Goal: Information Seeking & Learning: Learn about a topic

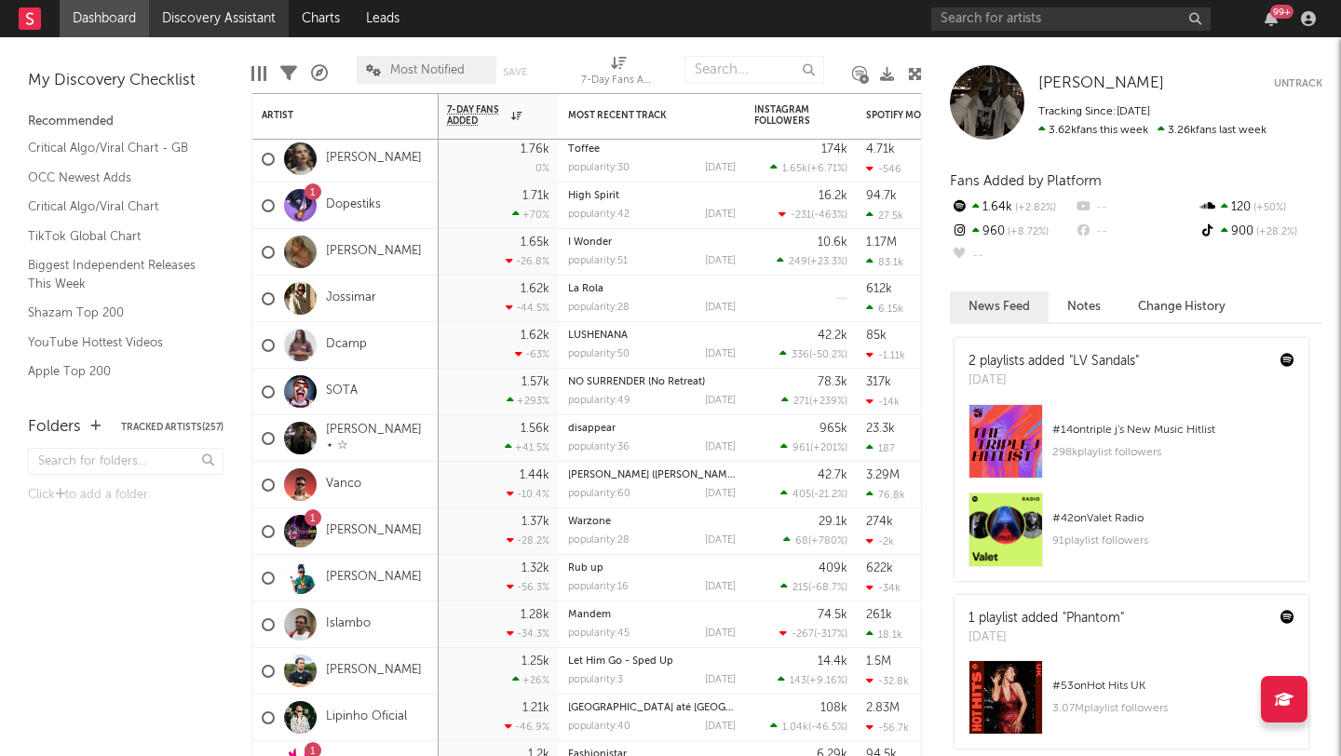
click at [173, 15] on link "Discovery Assistant" at bounding box center [219, 18] width 140 height 37
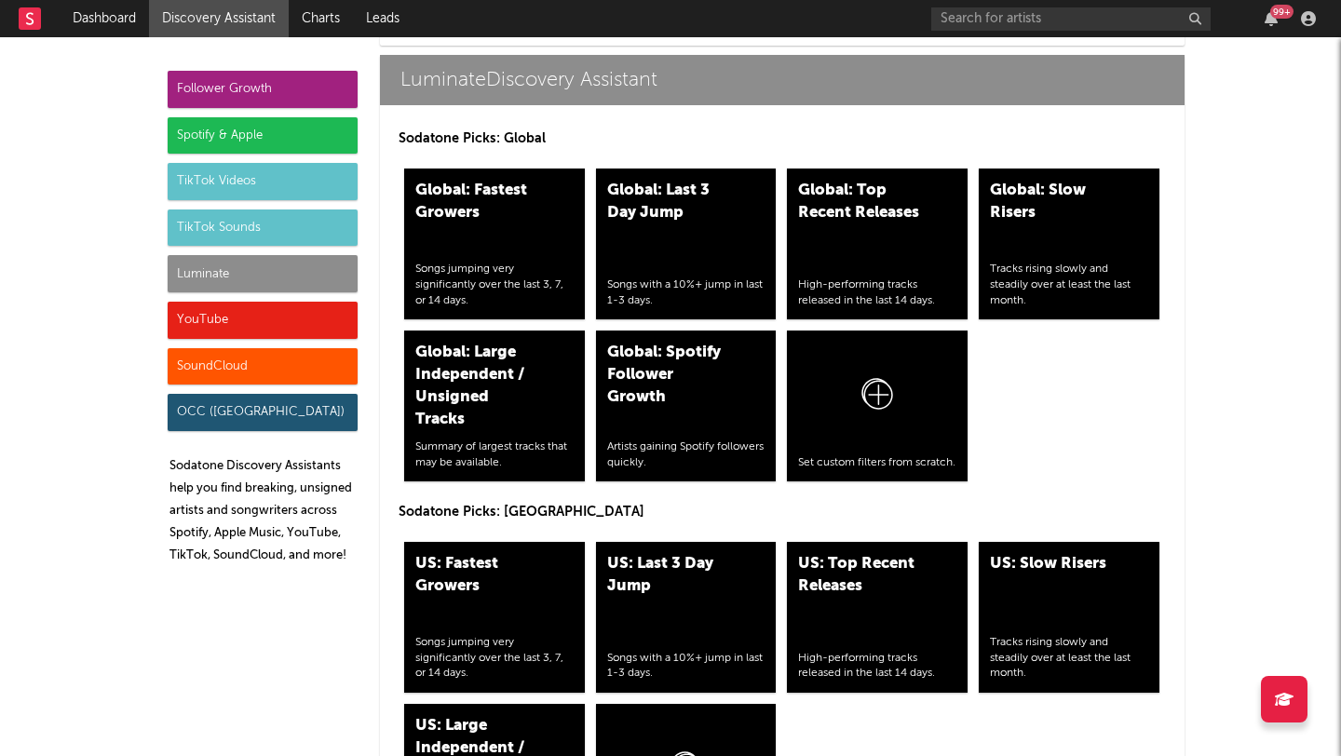
scroll to position [8868, 0]
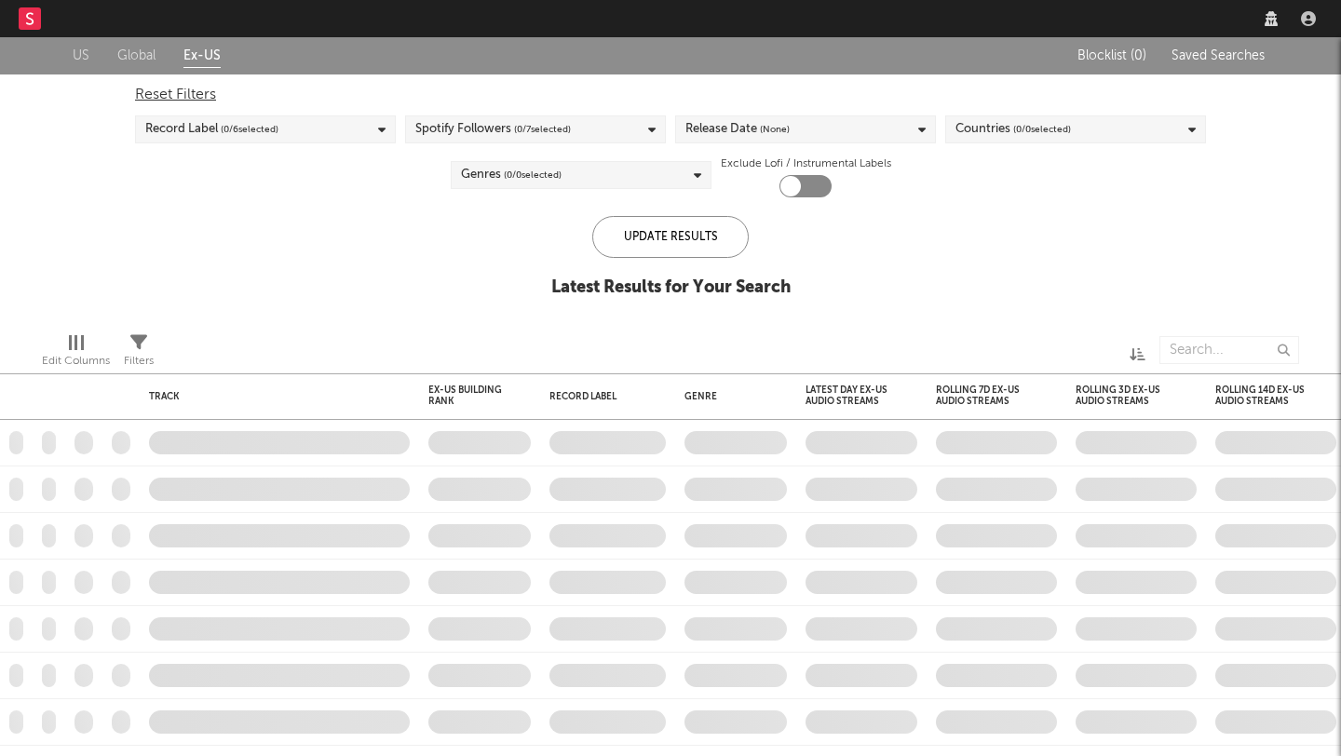
checkbox input "true"
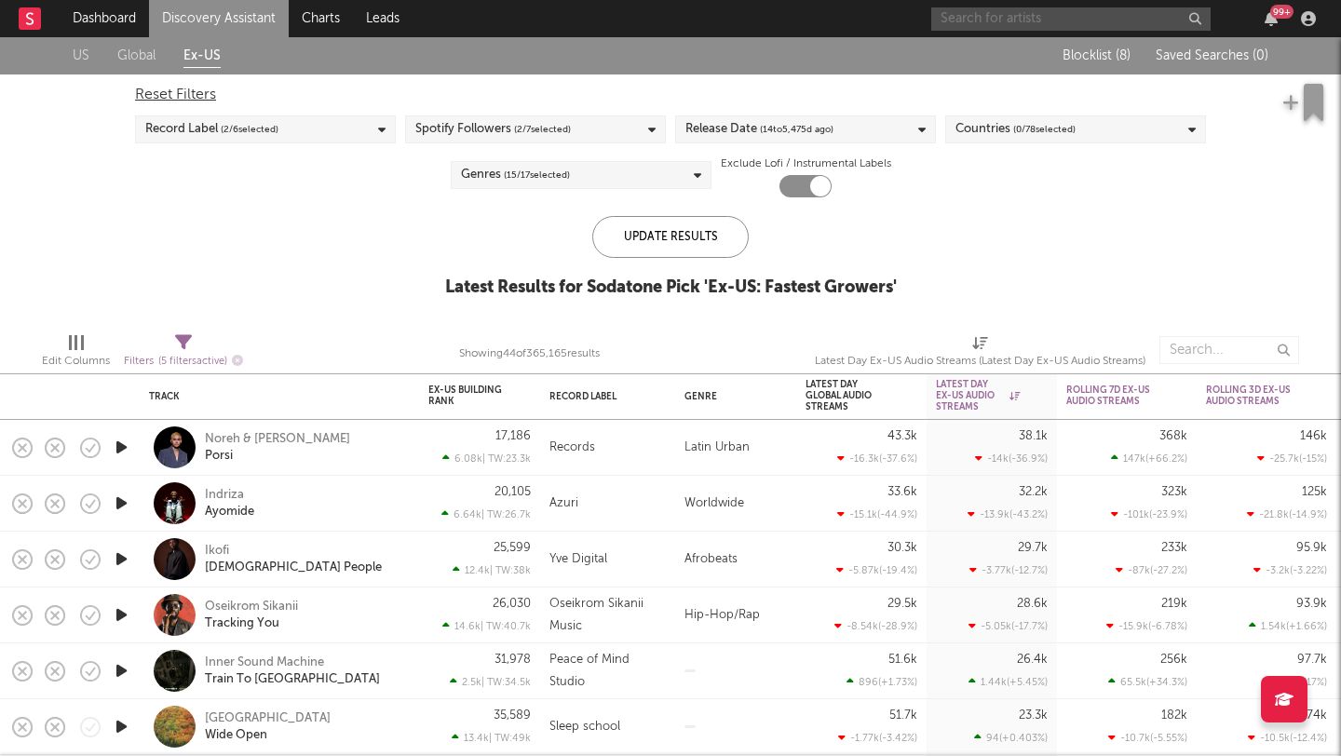
click at [1066, 7] on input "text" at bounding box center [1070, 18] width 279 height 23
click at [975, 21] on input "konieur" at bounding box center [1070, 18] width 279 height 23
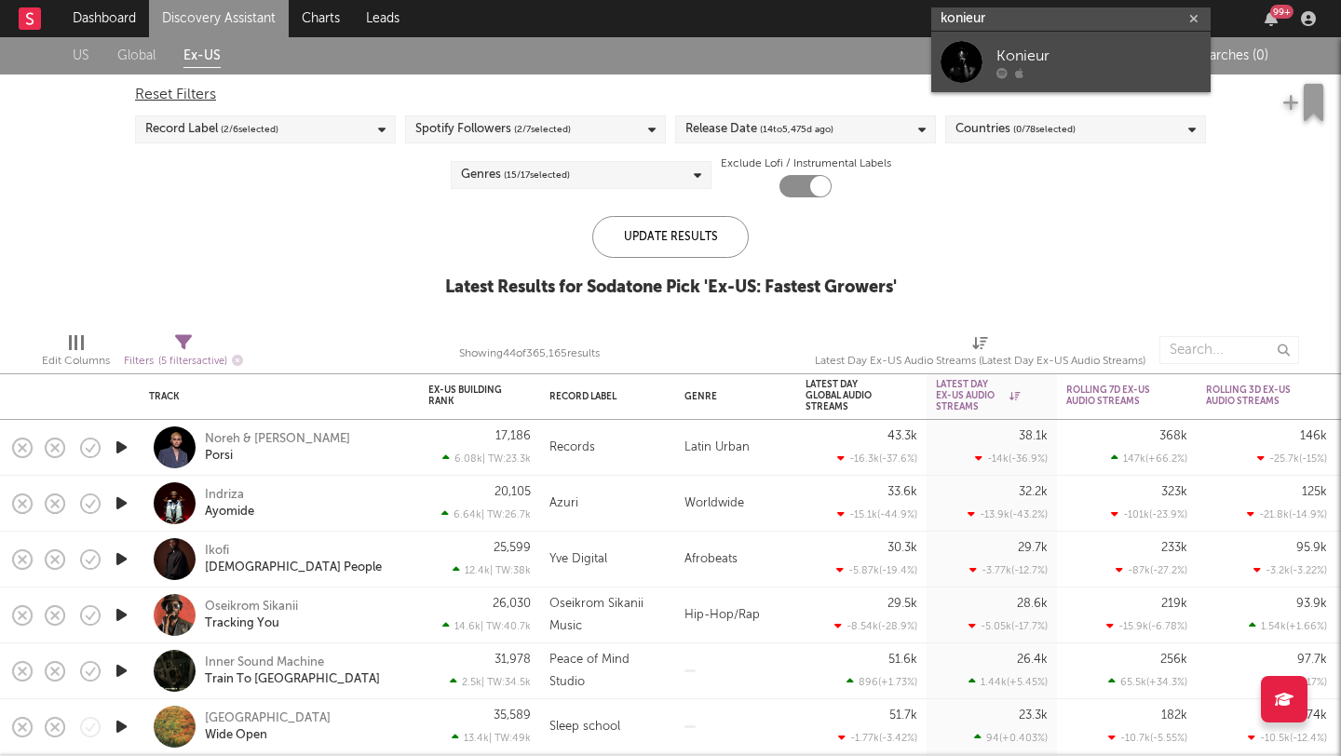
type input "konieur"
click at [994, 42] on link "Konieur" at bounding box center [1070, 62] width 279 height 61
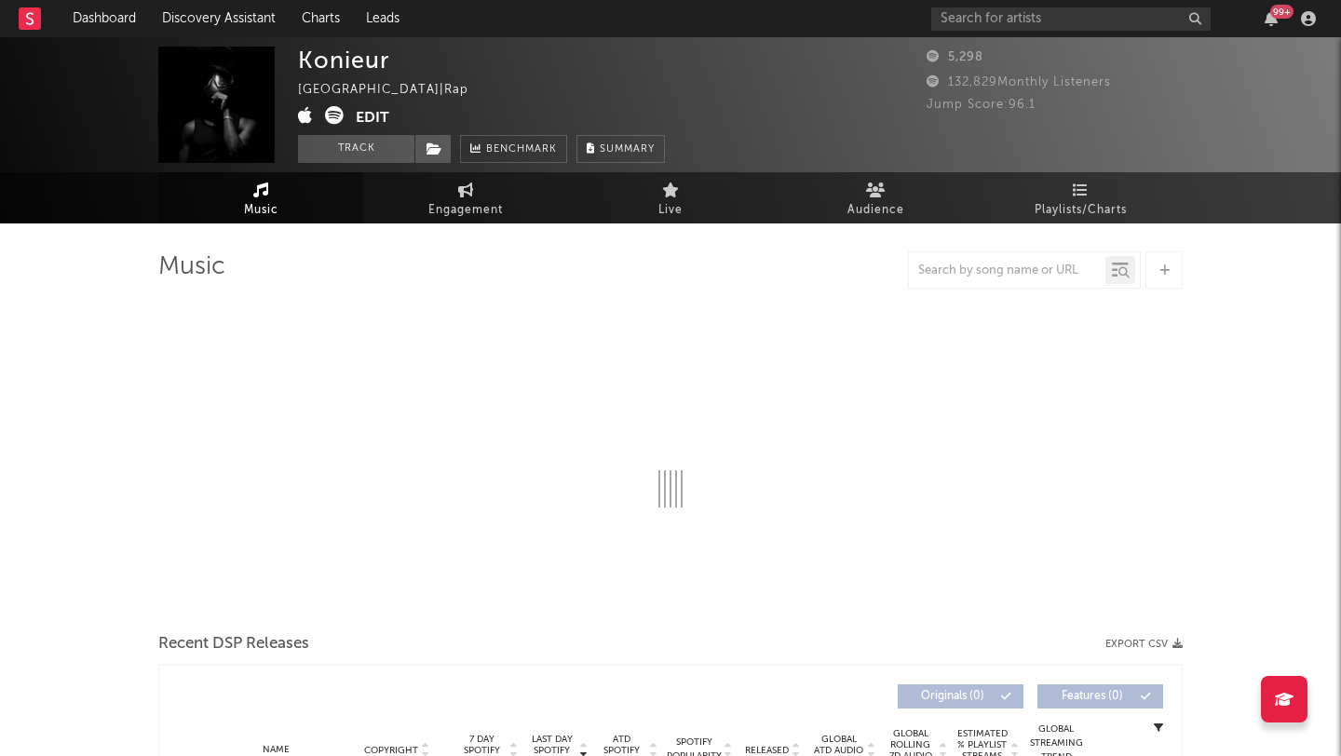
select select "1w"
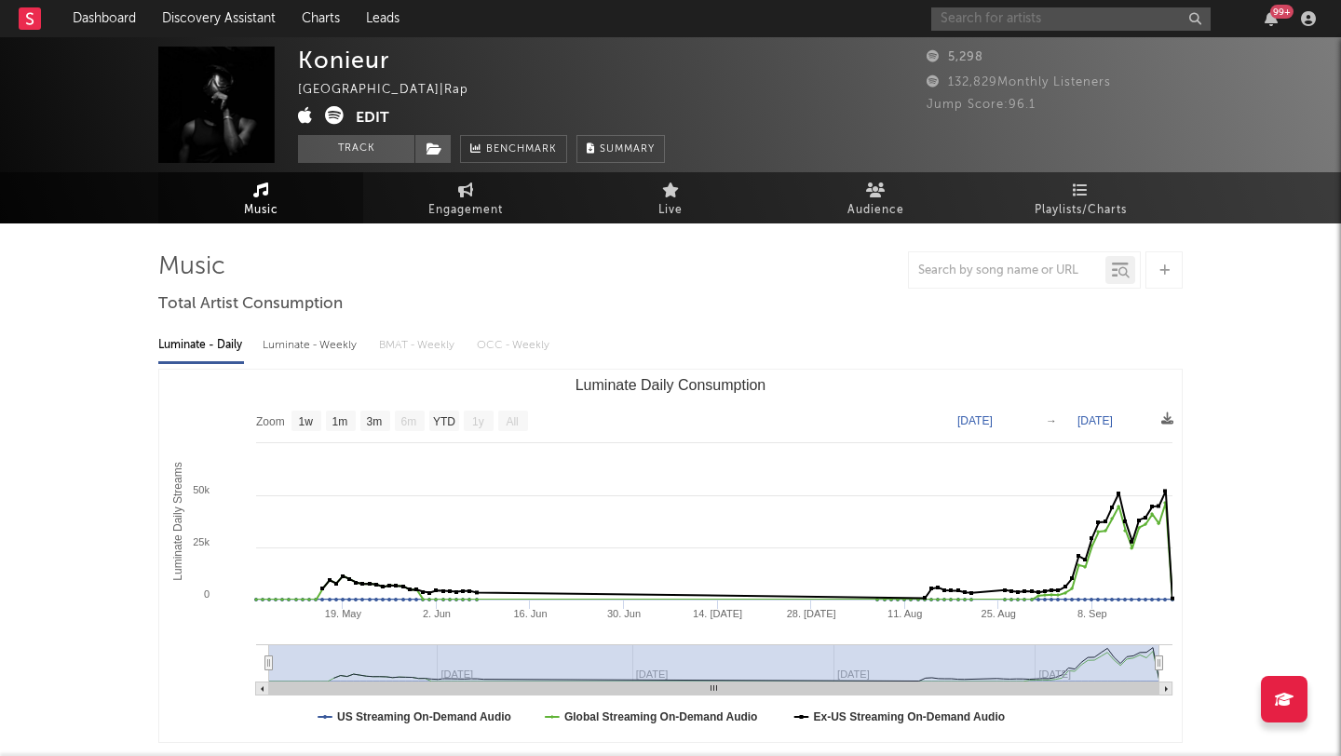
click at [1038, 20] on input "text" at bounding box center [1070, 18] width 279 height 23
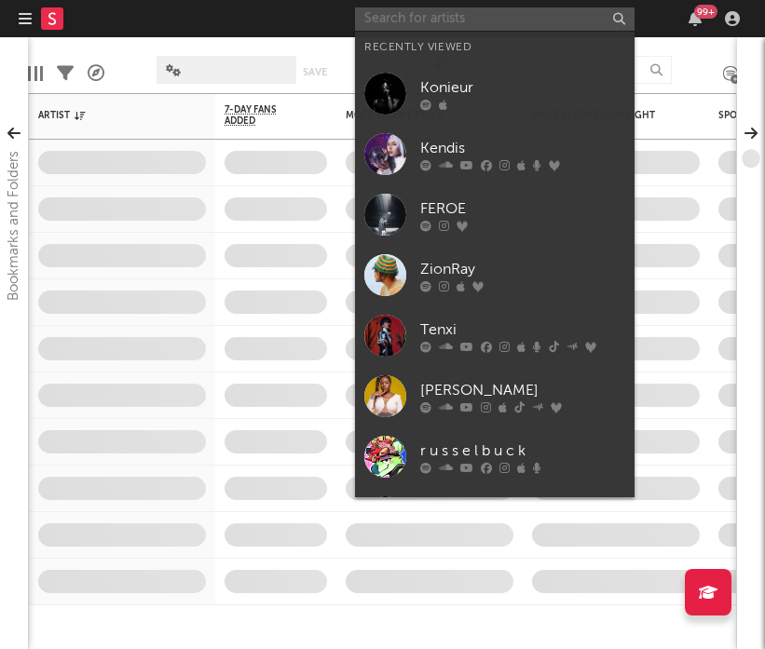
click at [509, 20] on input "text" at bounding box center [494, 18] width 279 height 23
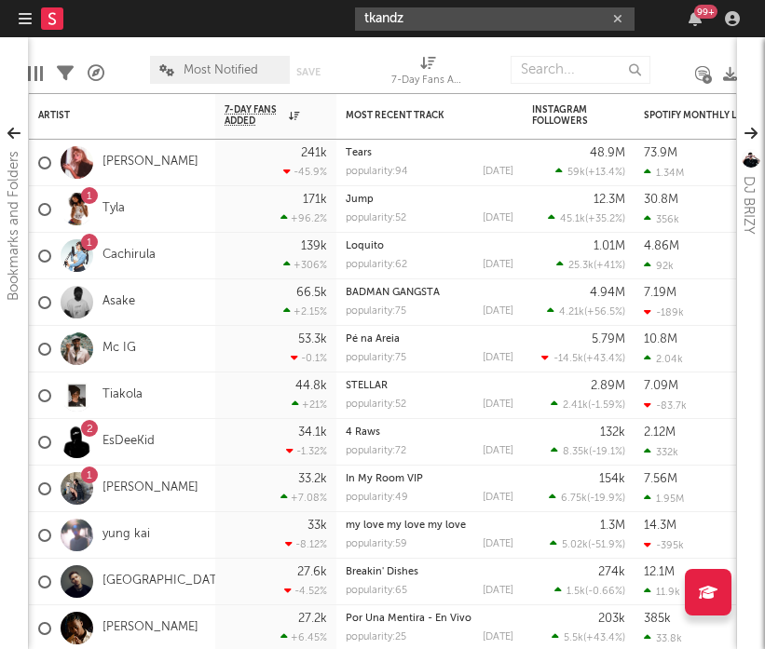
click at [402, 12] on input "tkandz" at bounding box center [494, 18] width 279 height 23
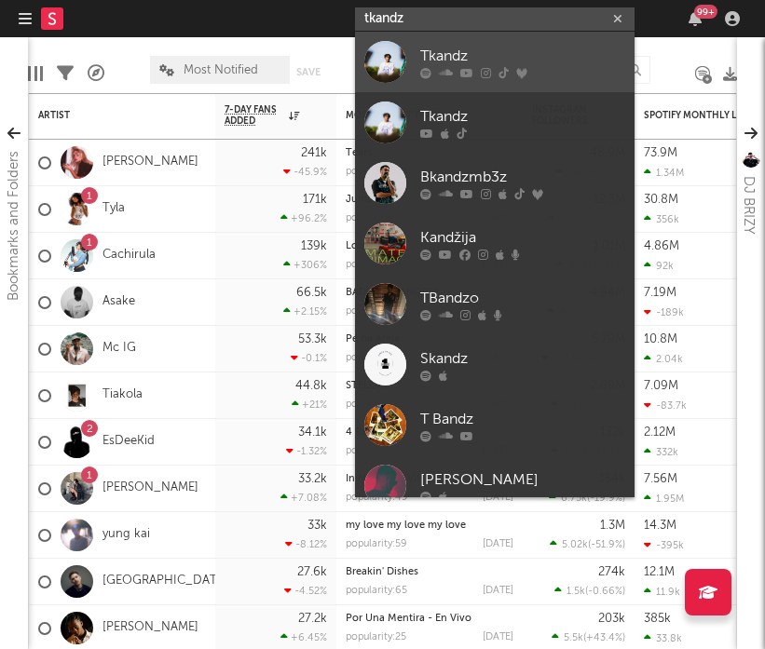
type input "tkandz"
click at [384, 61] on div at bounding box center [385, 62] width 42 height 42
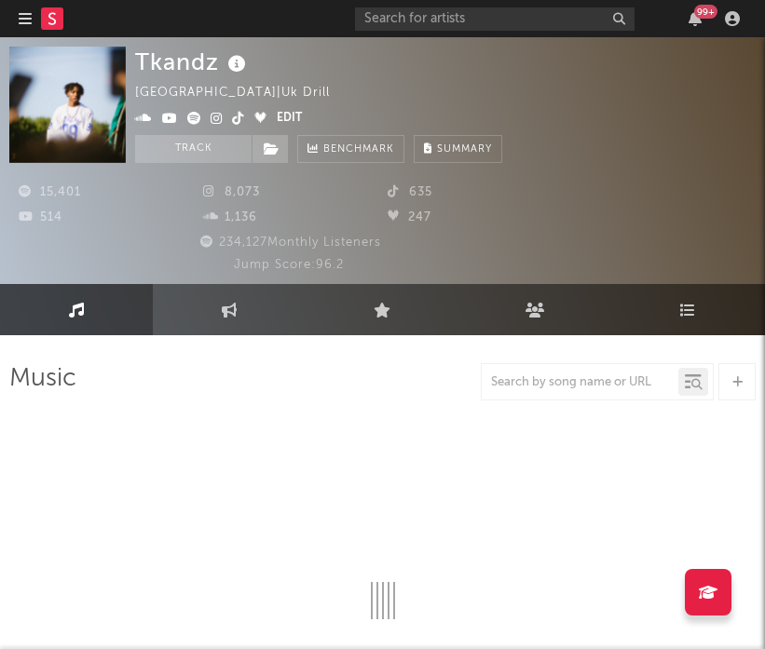
select select "6m"
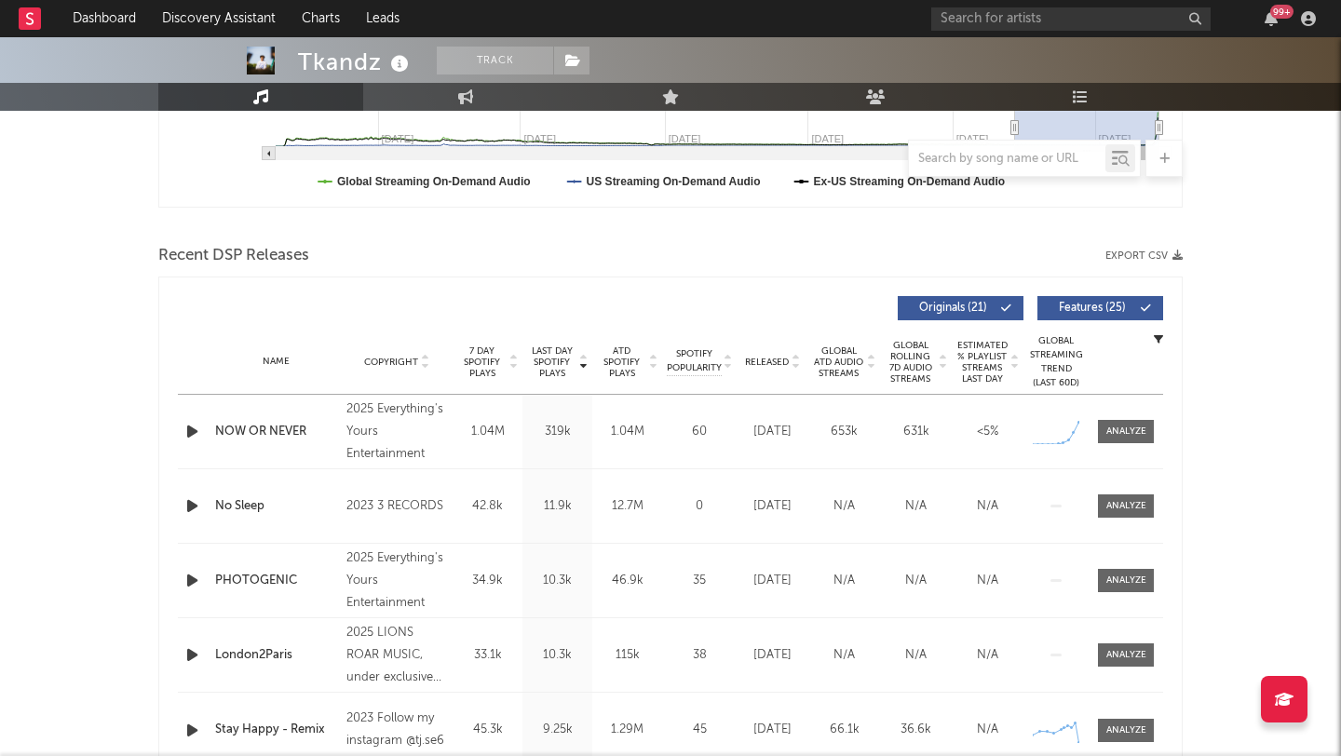
scroll to position [536, 0]
click at [764, 428] on div at bounding box center [1126, 431] width 40 height 14
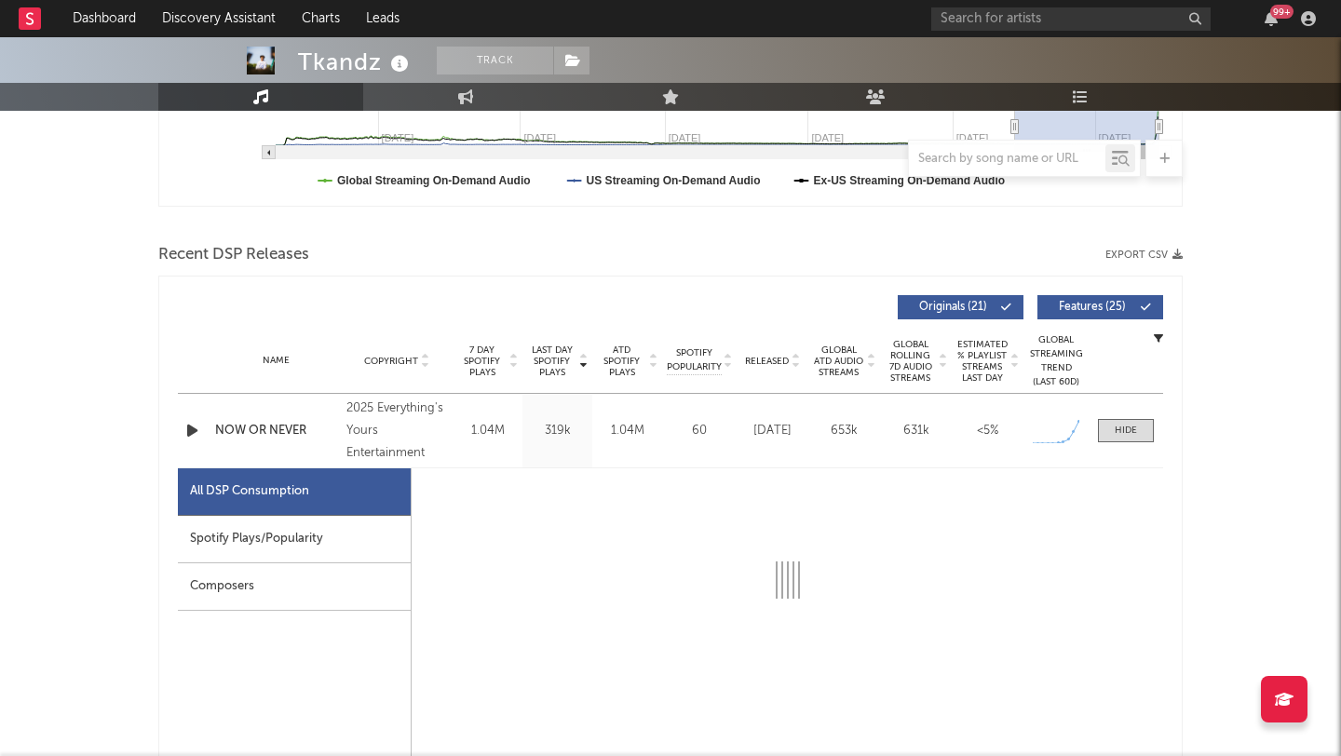
click at [334, 541] on div "Spotify Plays/Popularity" at bounding box center [294, 540] width 233 height 48
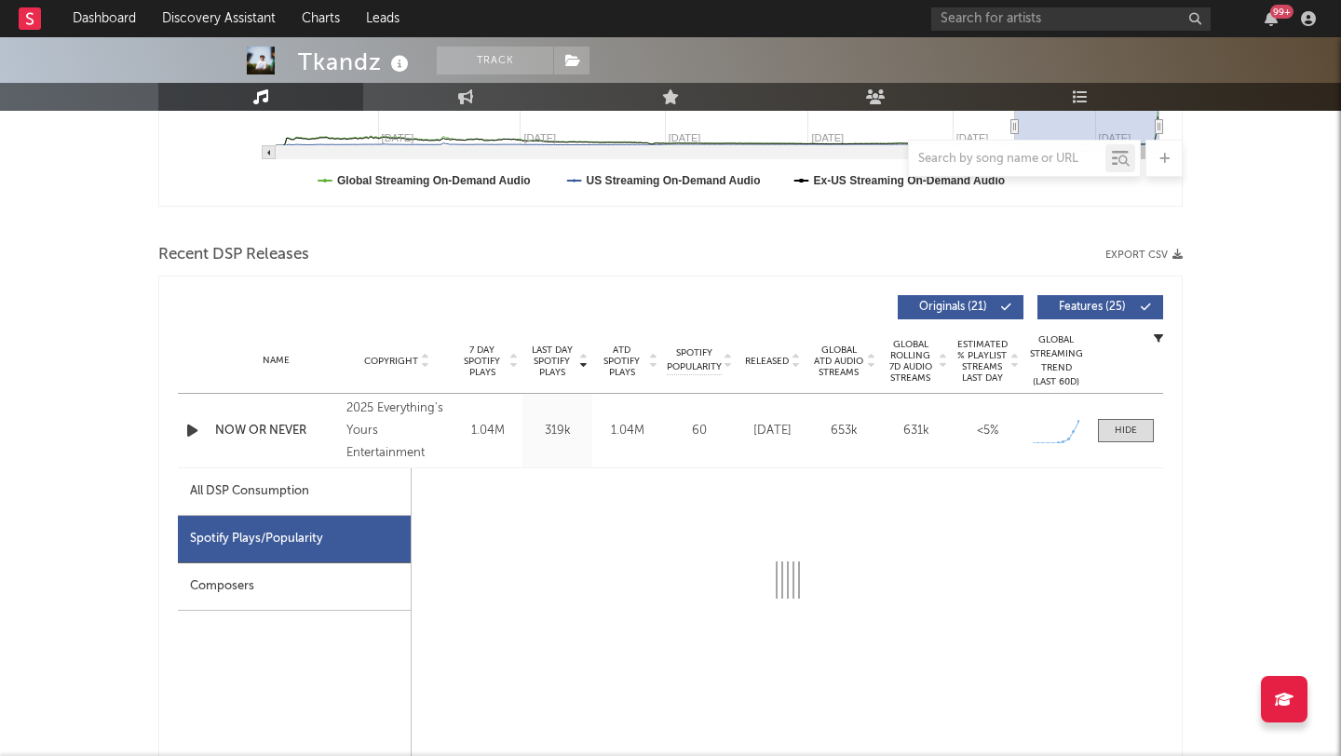
select select "1w"
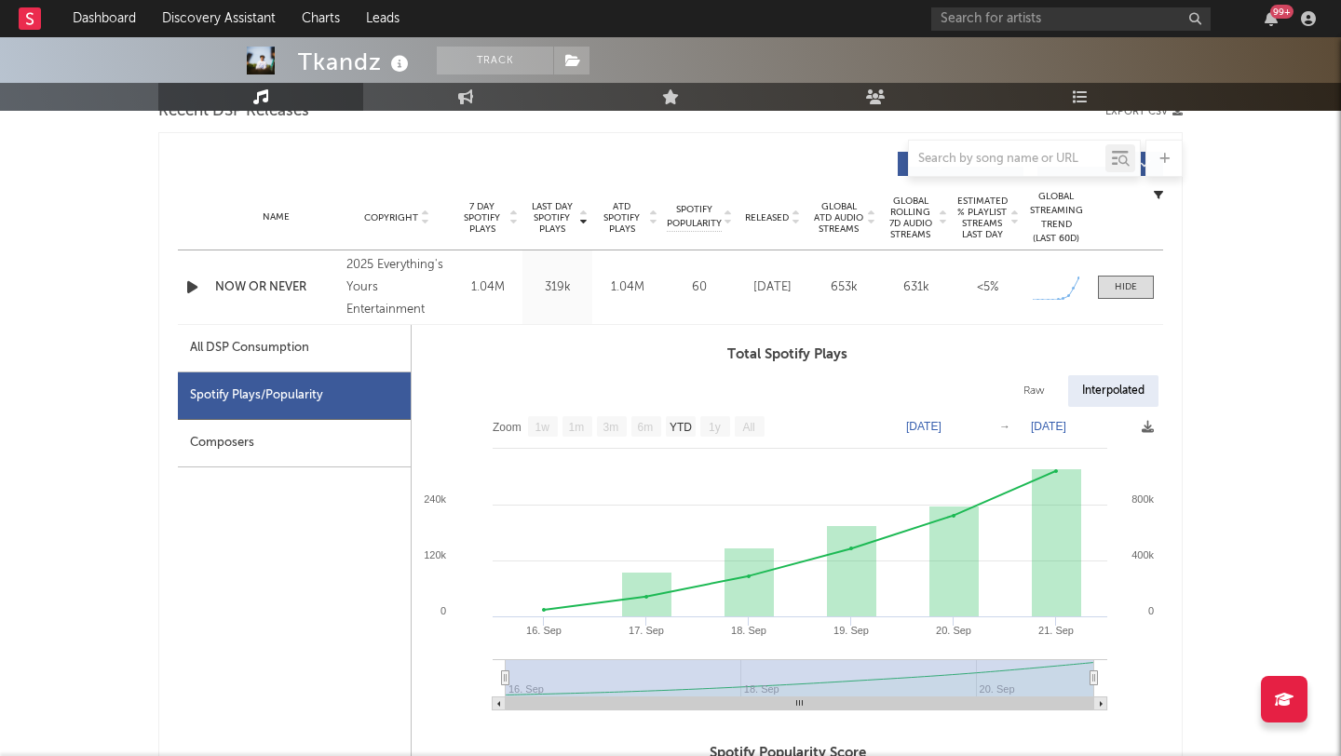
scroll to position [709, 0]
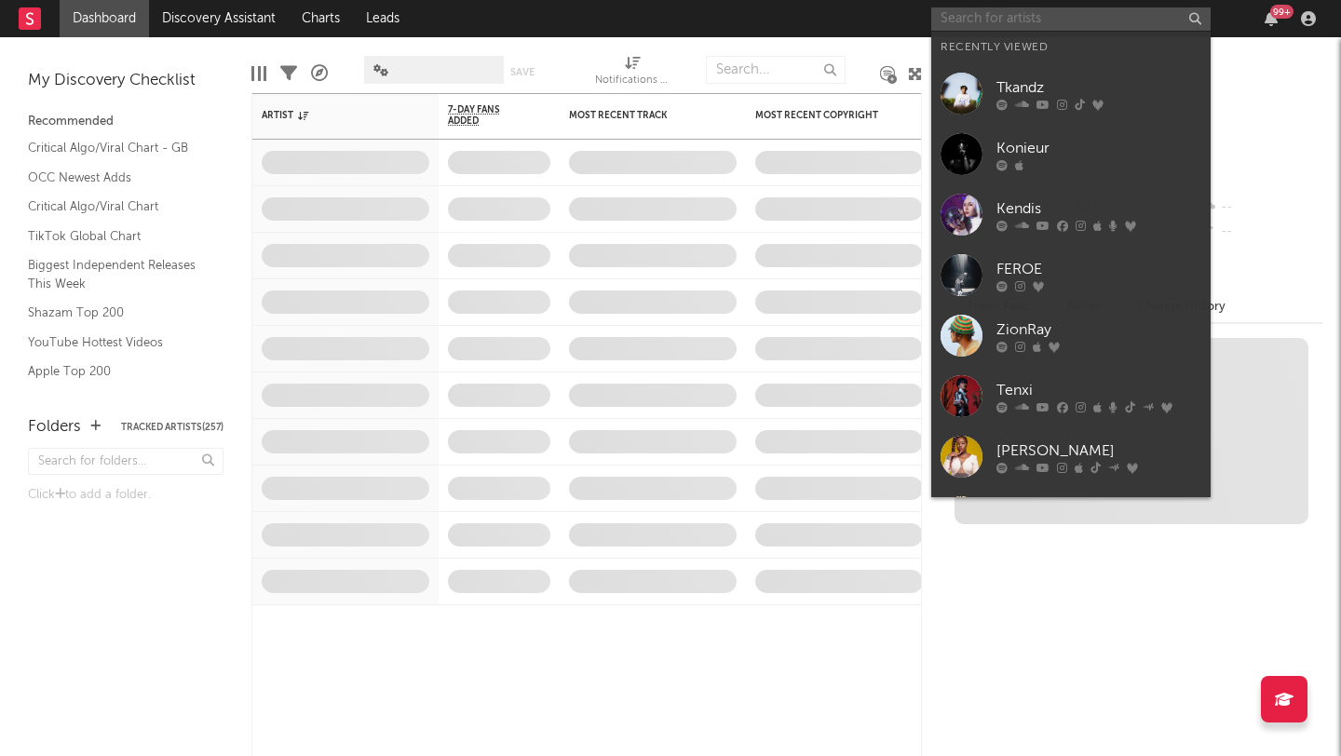
click at [1072, 15] on input "text" at bounding box center [1070, 18] width 279 height 23
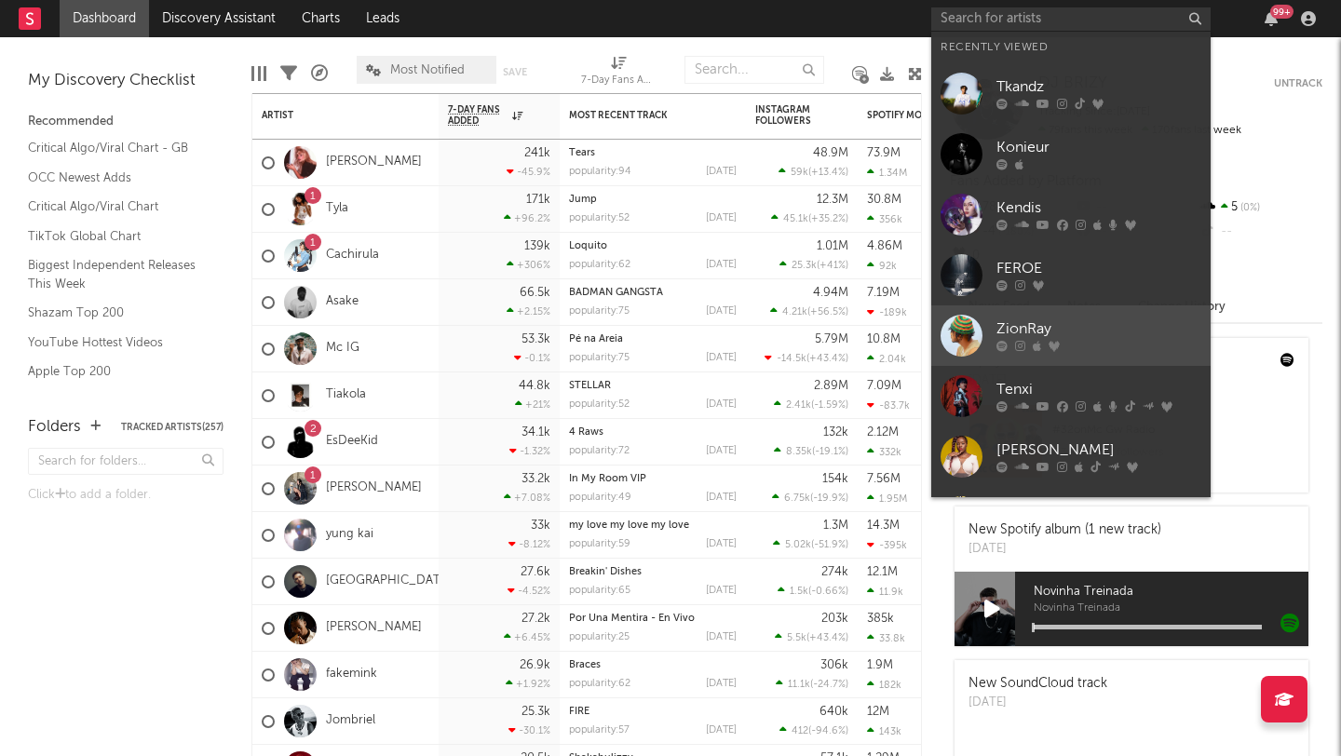
click at [951, 331] on div at bounding box center [962, 336] width 42 height 42
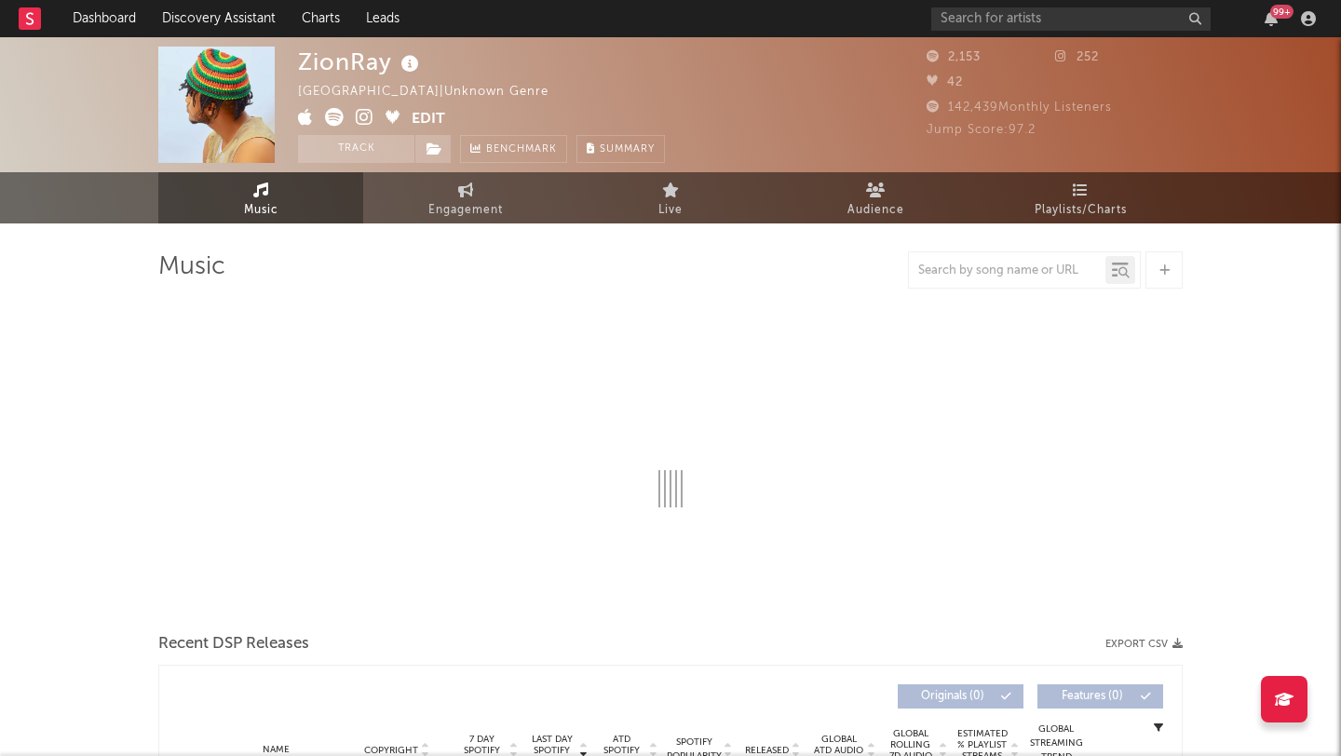
select select "1w"
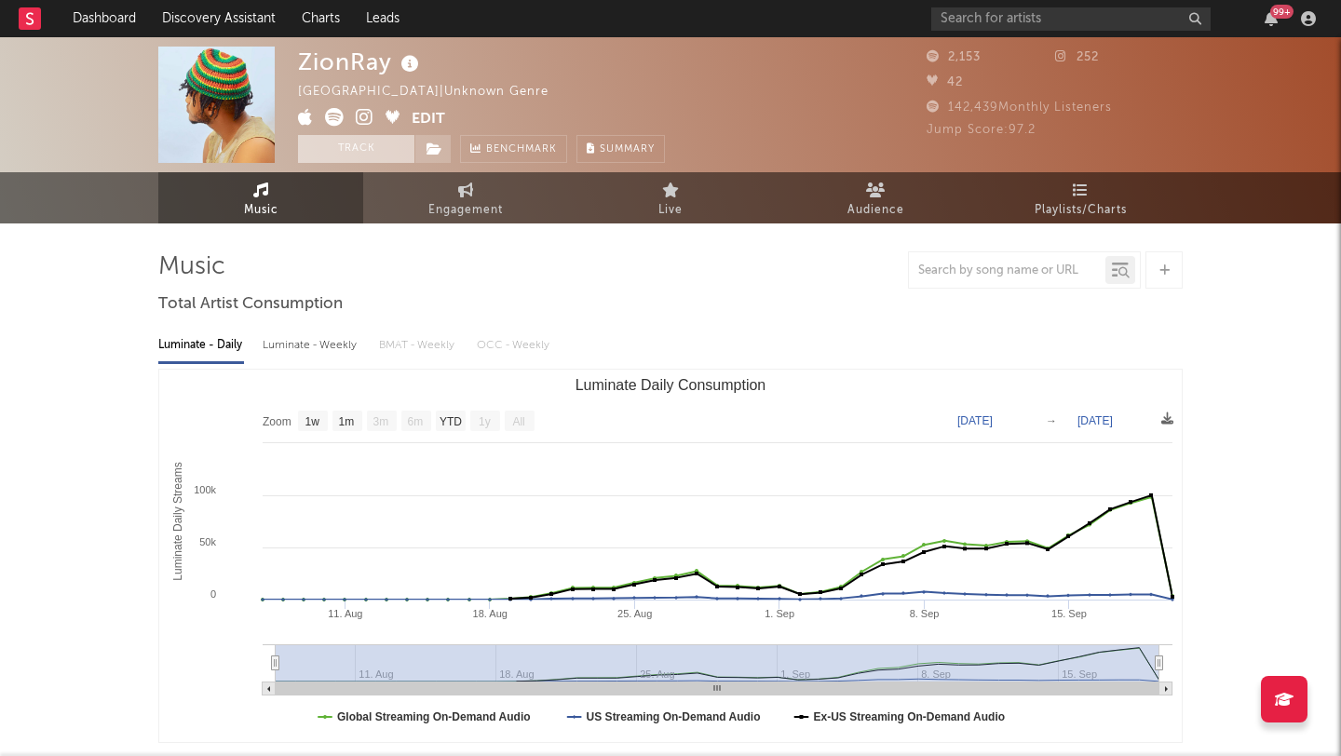
click at [319, 150] on button "Track" at bounding box center [356, 149] width 116 height 28
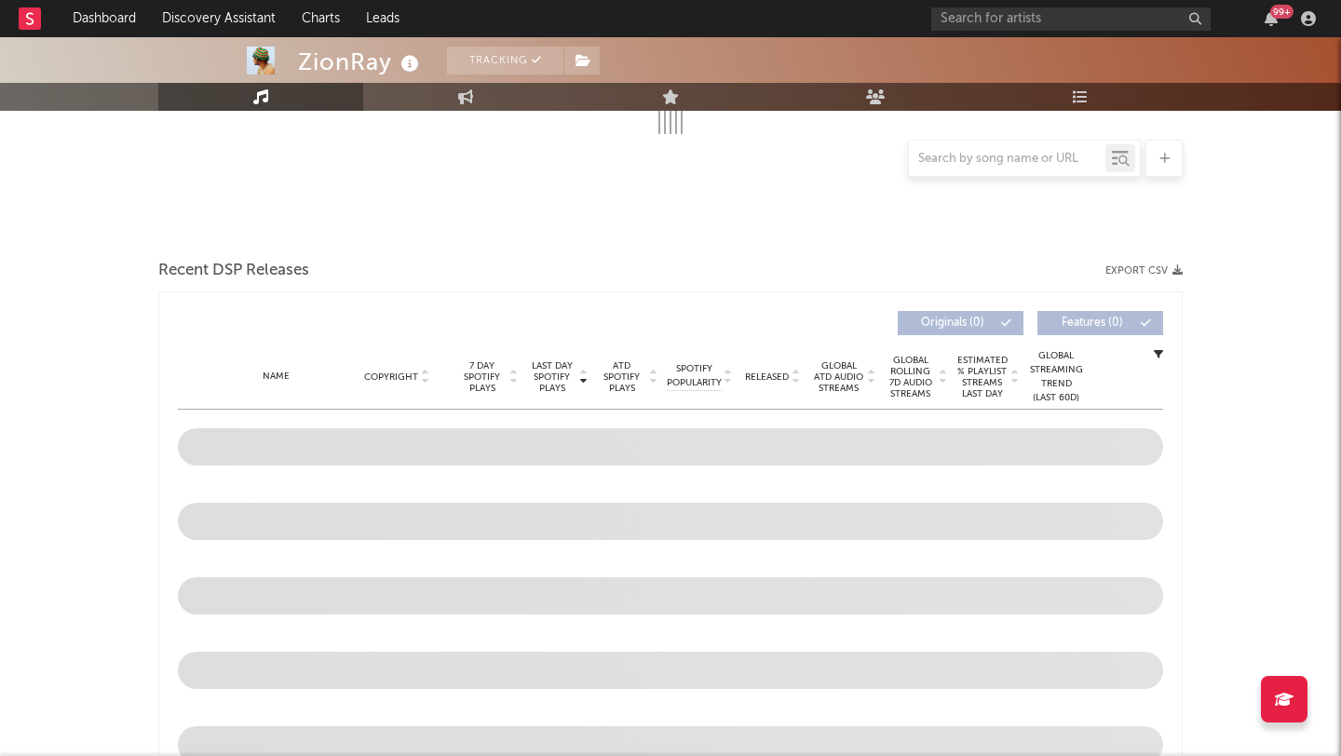
select select "1w"
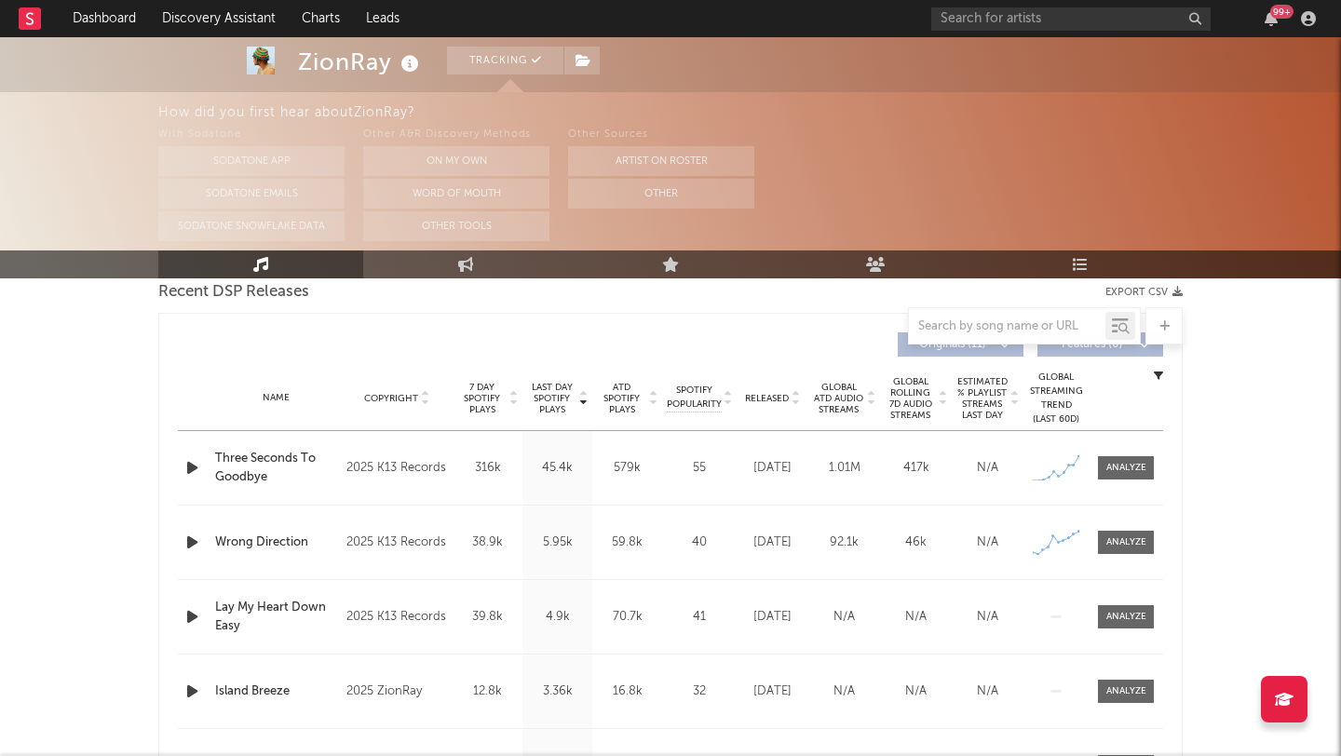
scroll to position [688, 0]
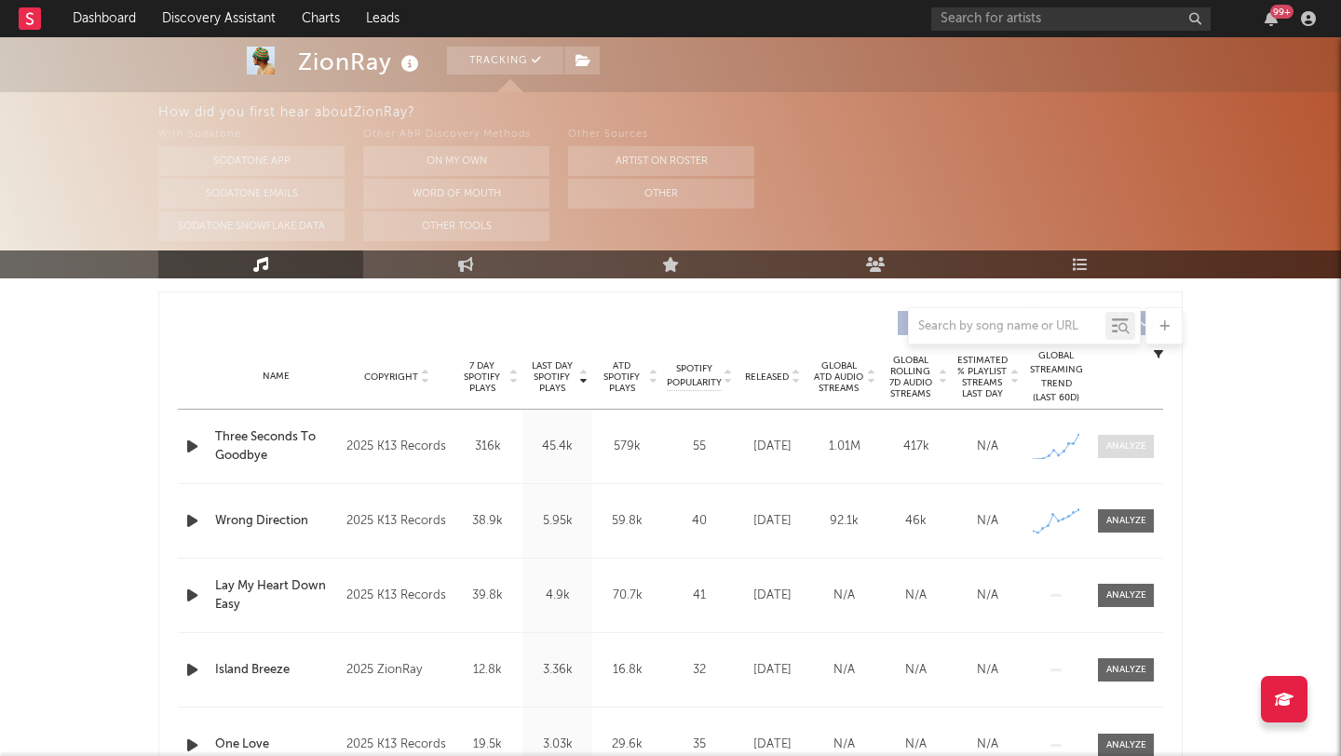
click at [1118, 455] on span at bounding box center [1126, 446] width 56 height 23
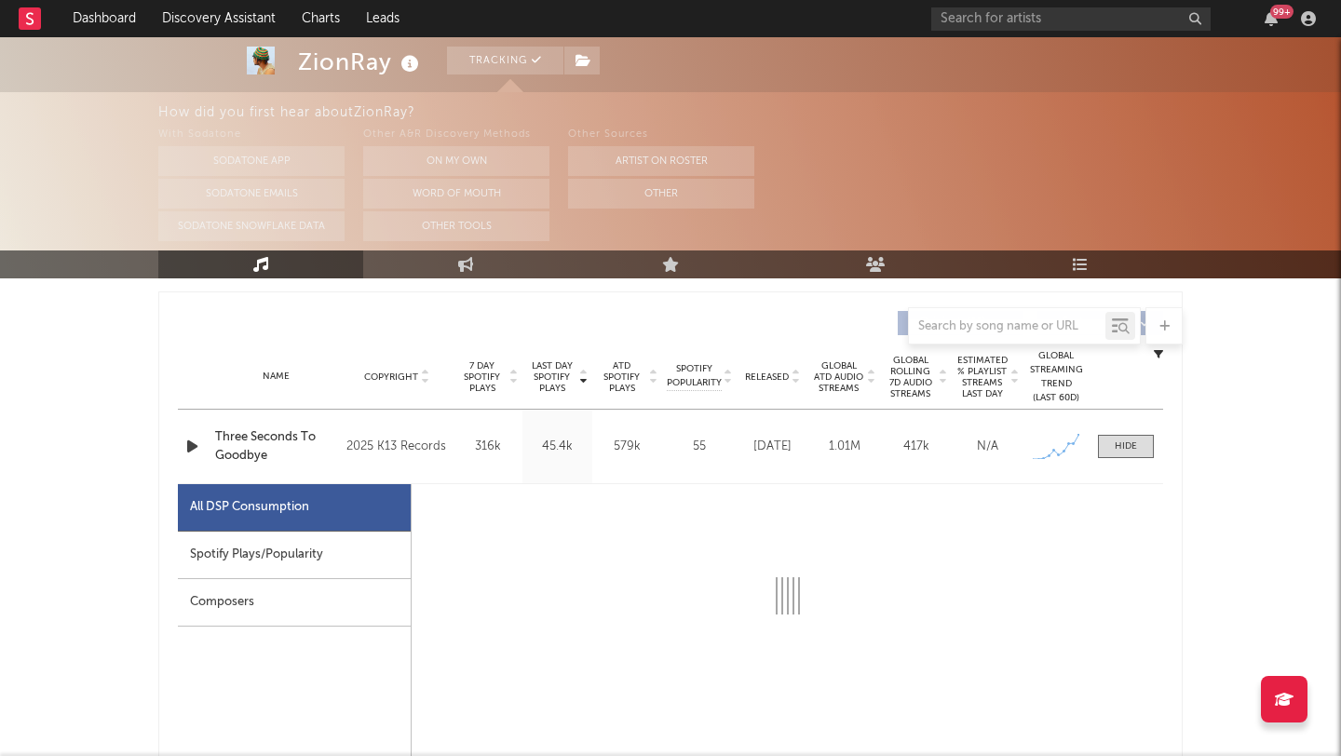
click at [316, 569] on div "Spotify Plays/Popularity" at bounding box center [294, 556] width 233 height 48
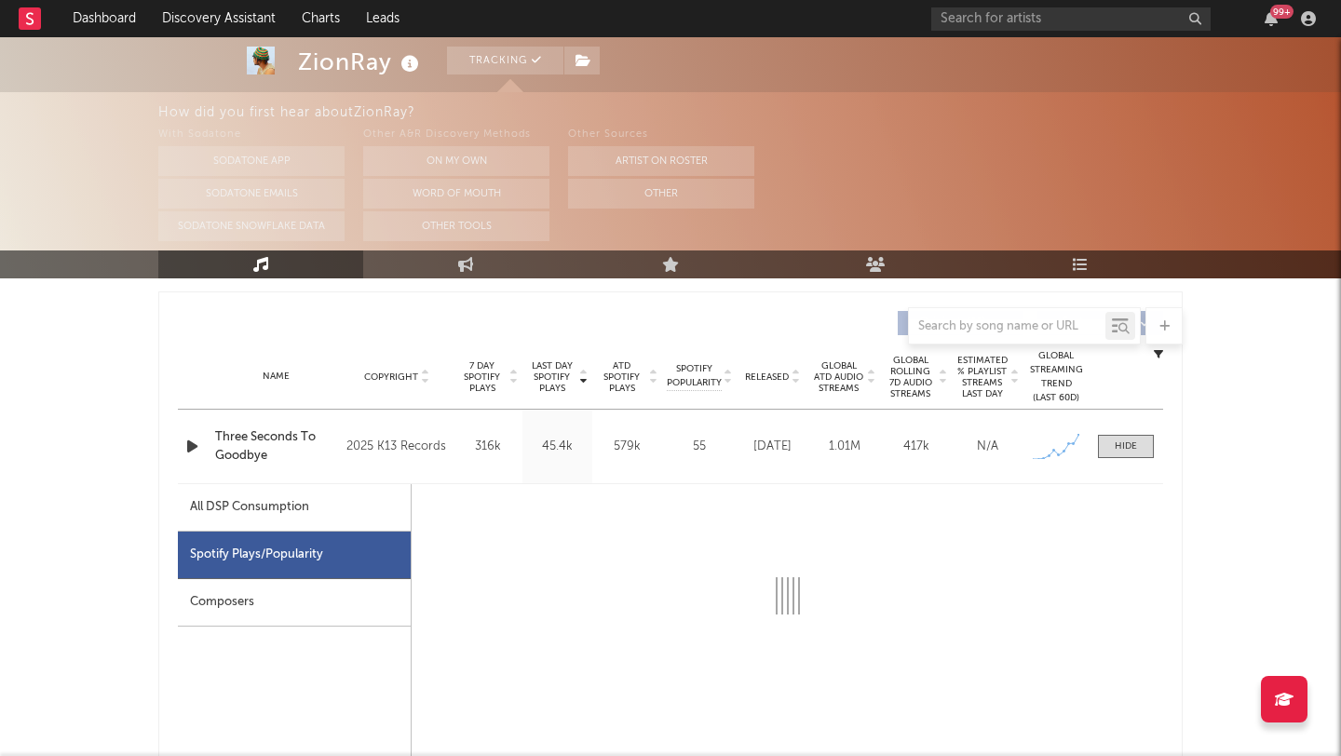
select select "1w"
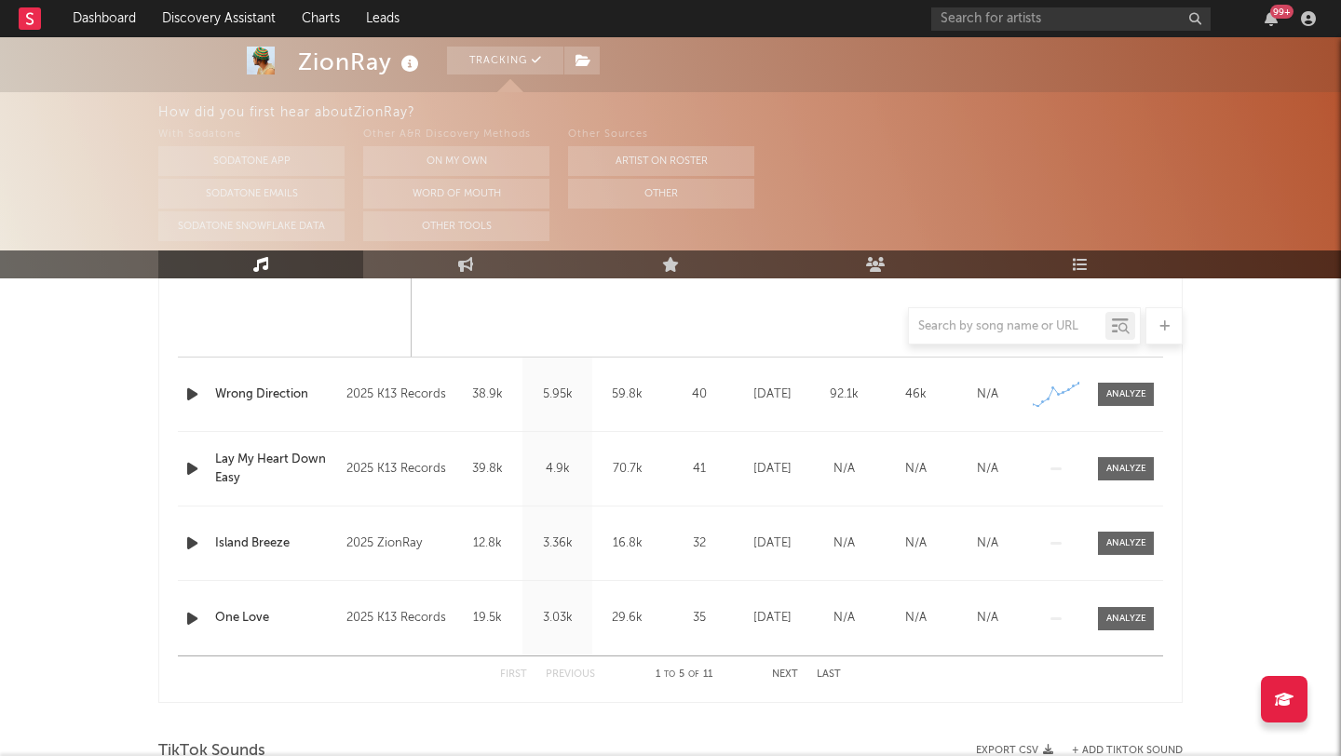
scroll to position [1696, 0]
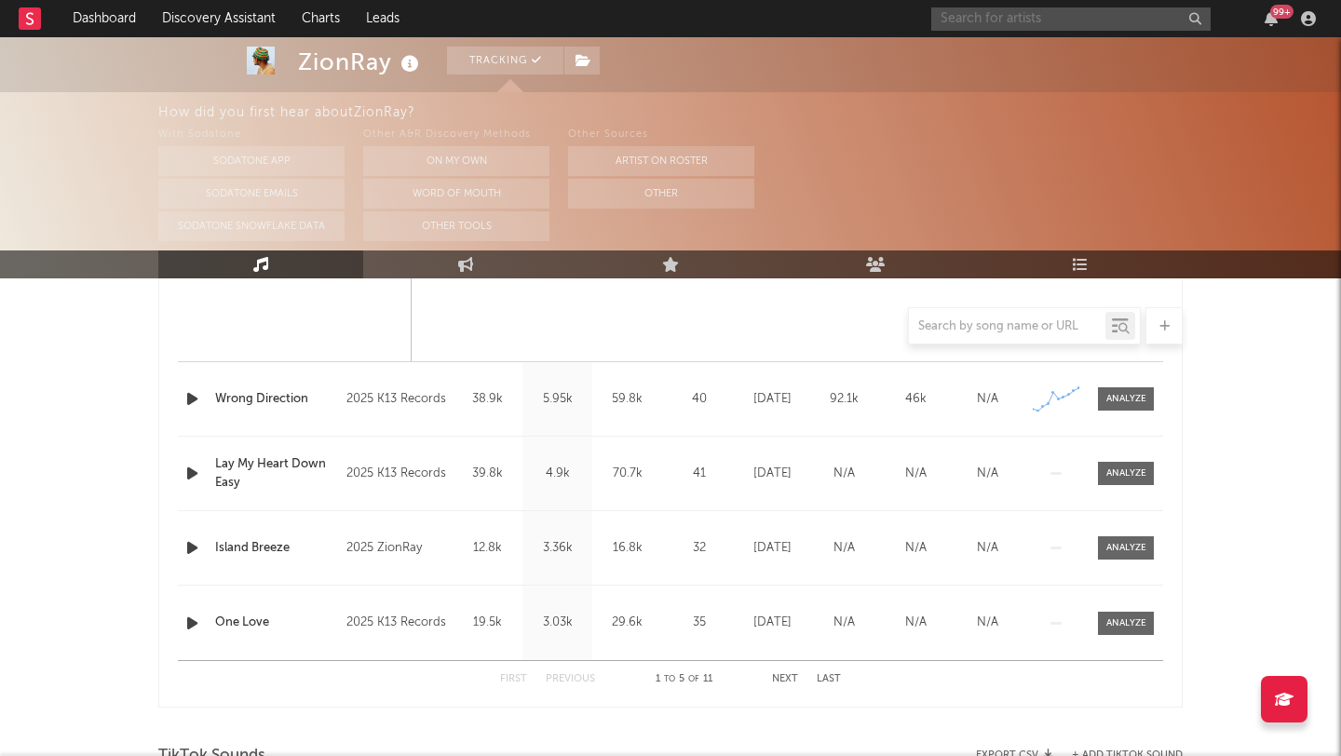
click at [1027, 16] on input "text" at bounding box center [1070, 18] width 279 height 23
click at [983, 21] on input "t" at bounding box center [1070, 18] width 279 height 23
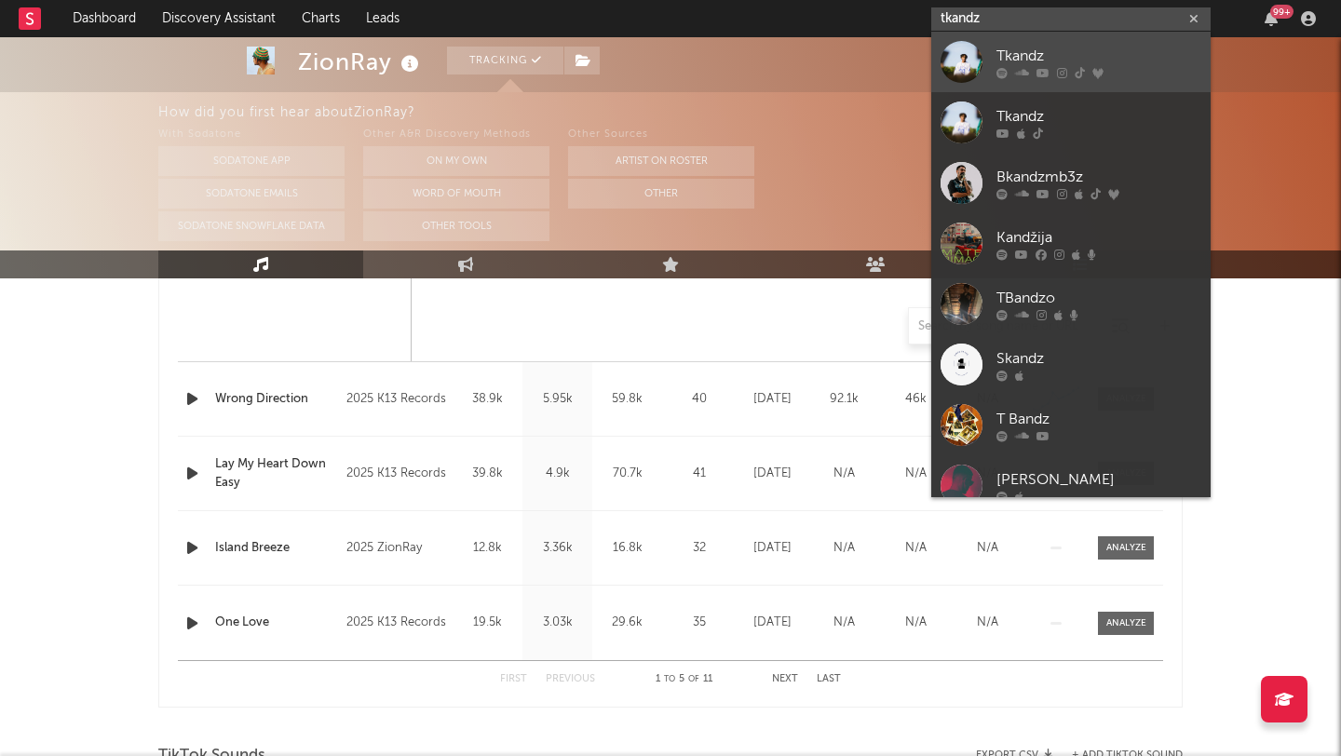
type input "tkandz"
click at [971, 59] on div at bounding box center [962, 62] width 42 height 42
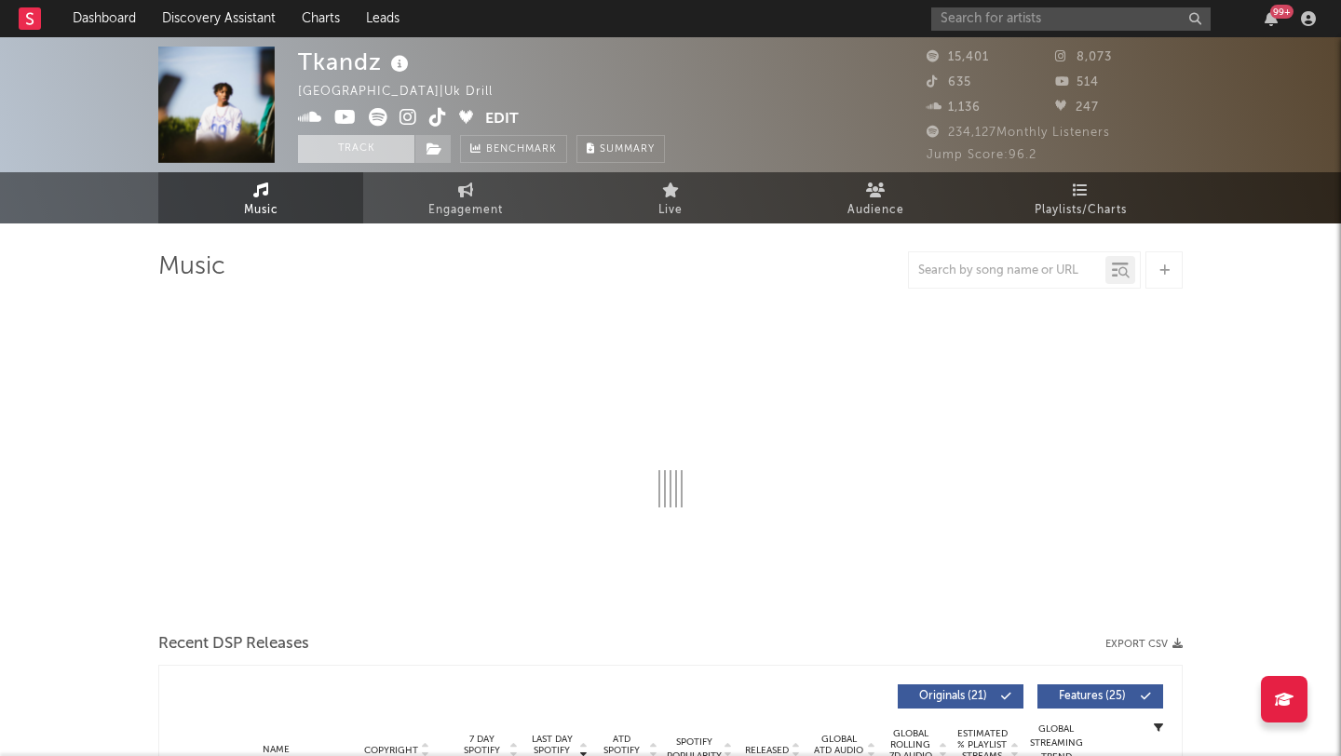
select select "6m"
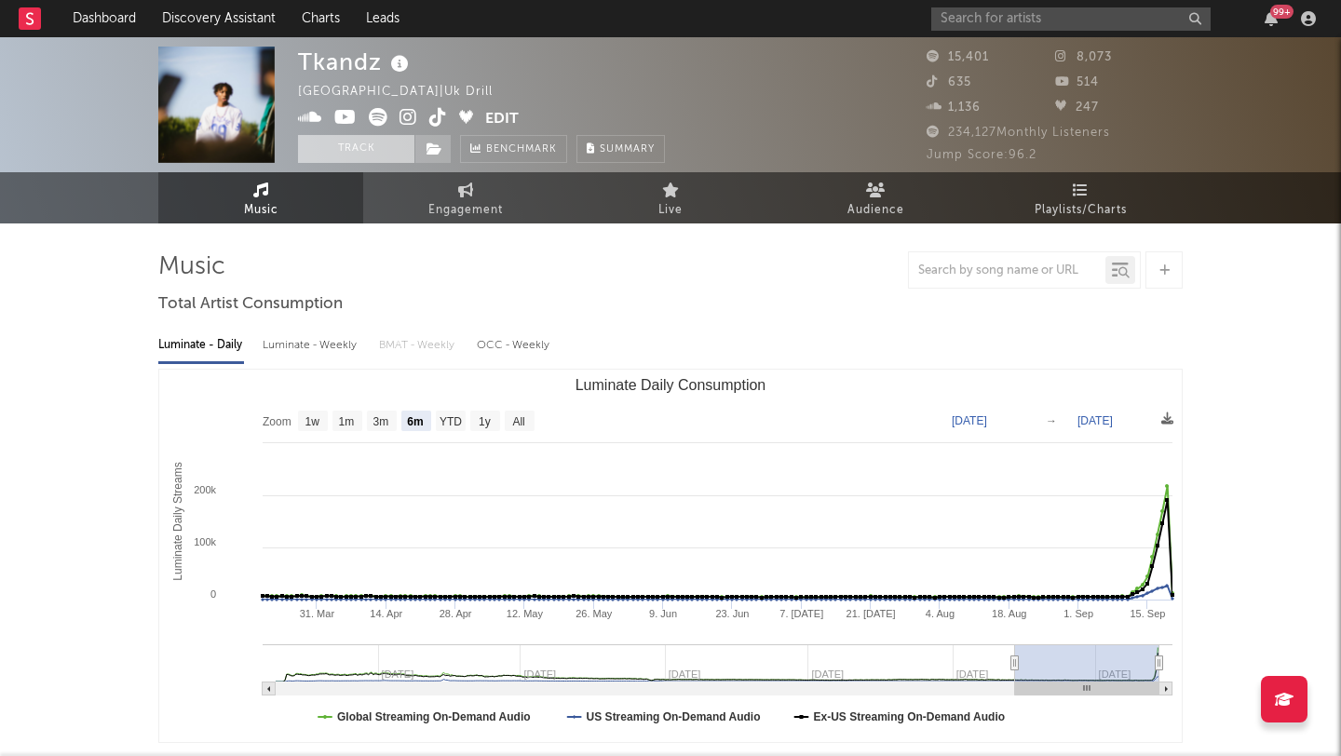
click at [319, 137] on button "Track" at bounding box center [356, 149] width 116 height 28
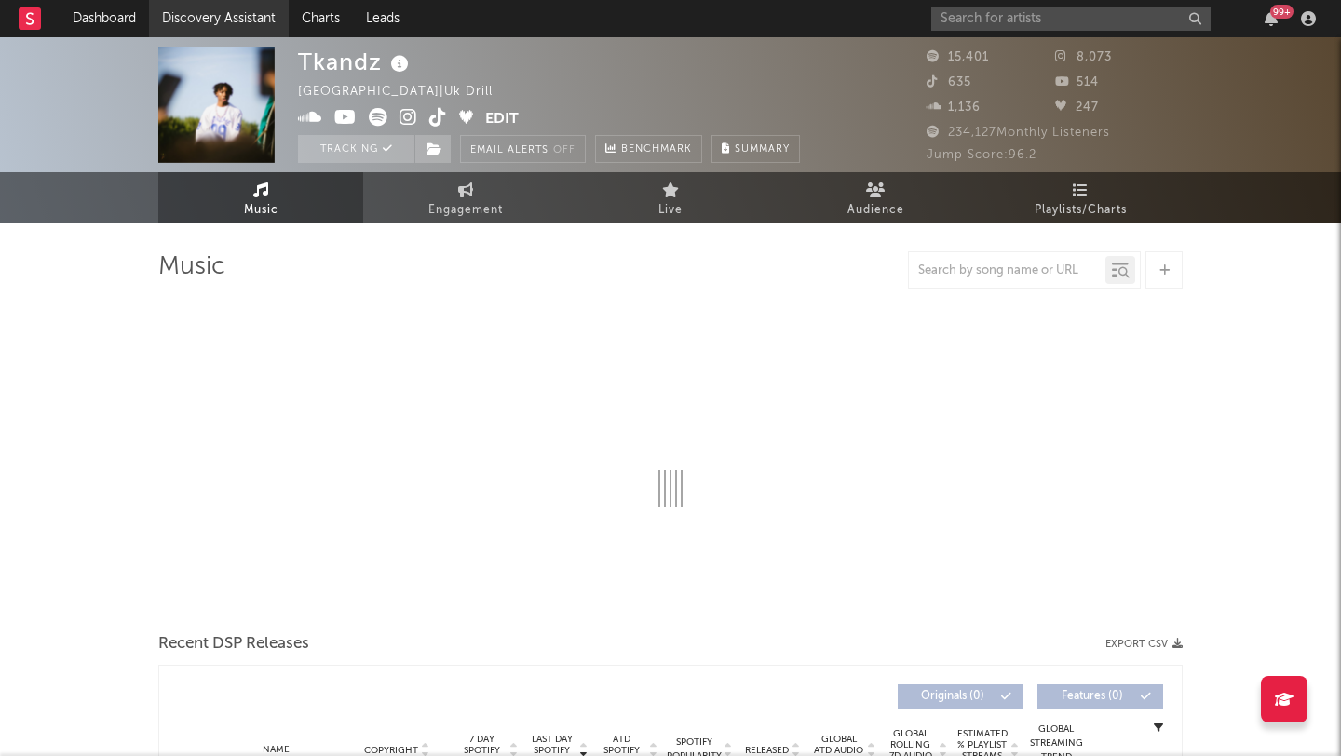
select select "6m"
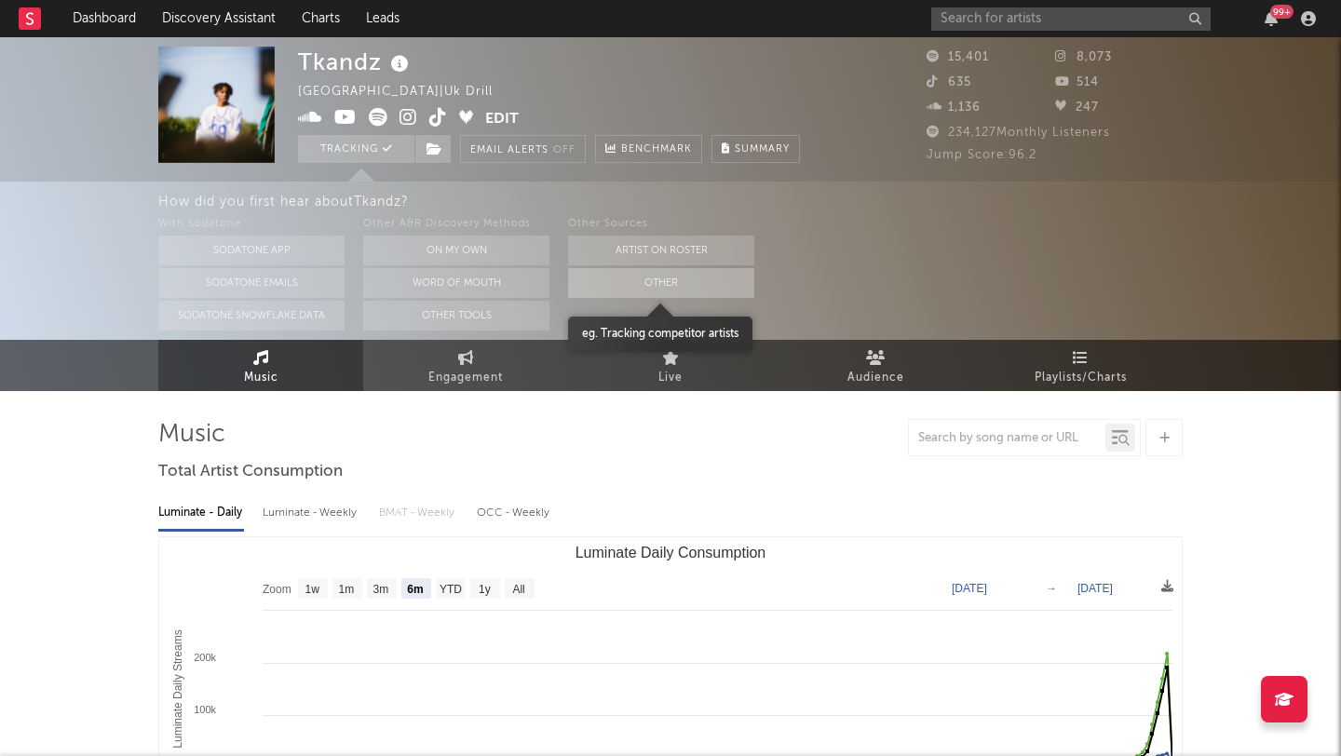
click at [616, 281] on button "Other" at bounding box center [661, 283] width 186 height 30
